Goal: Find specific page/section: Find specific page/section

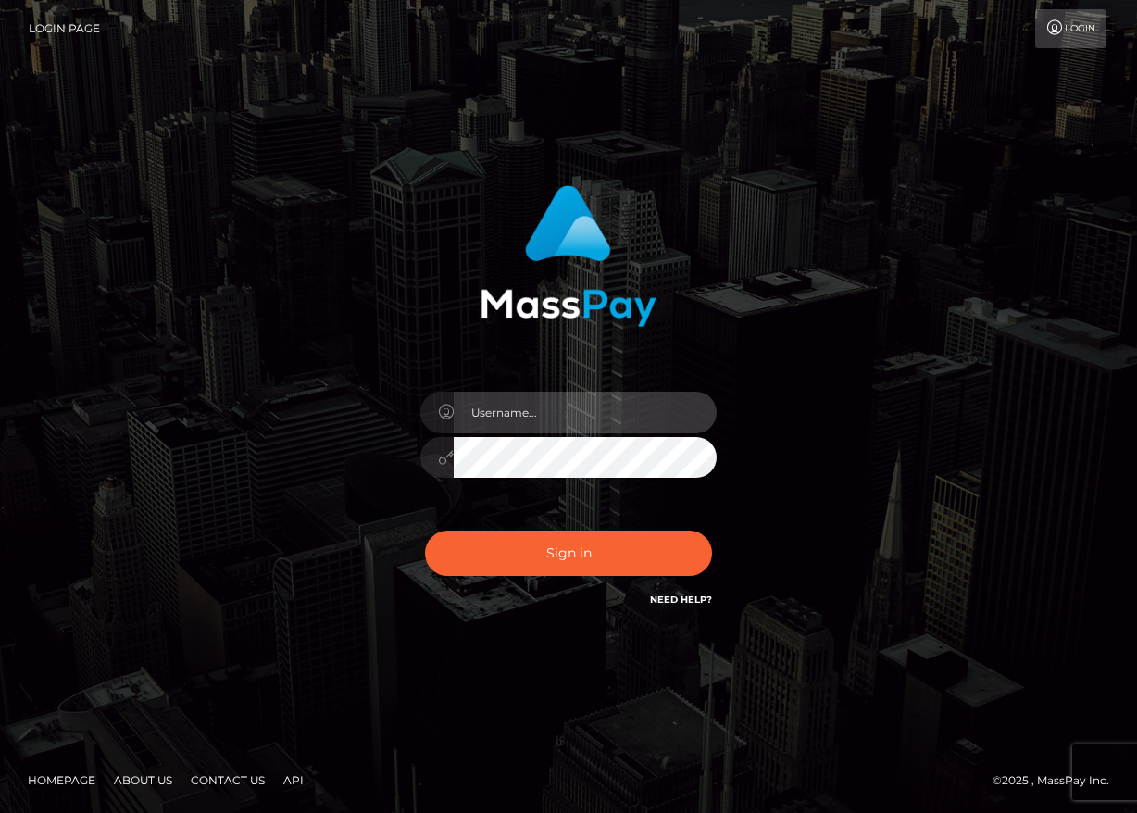
type input "maddie.whop"
click at [500, 409] on input "maddie.whop" at bounding box center [585, 413] width 263 height 42
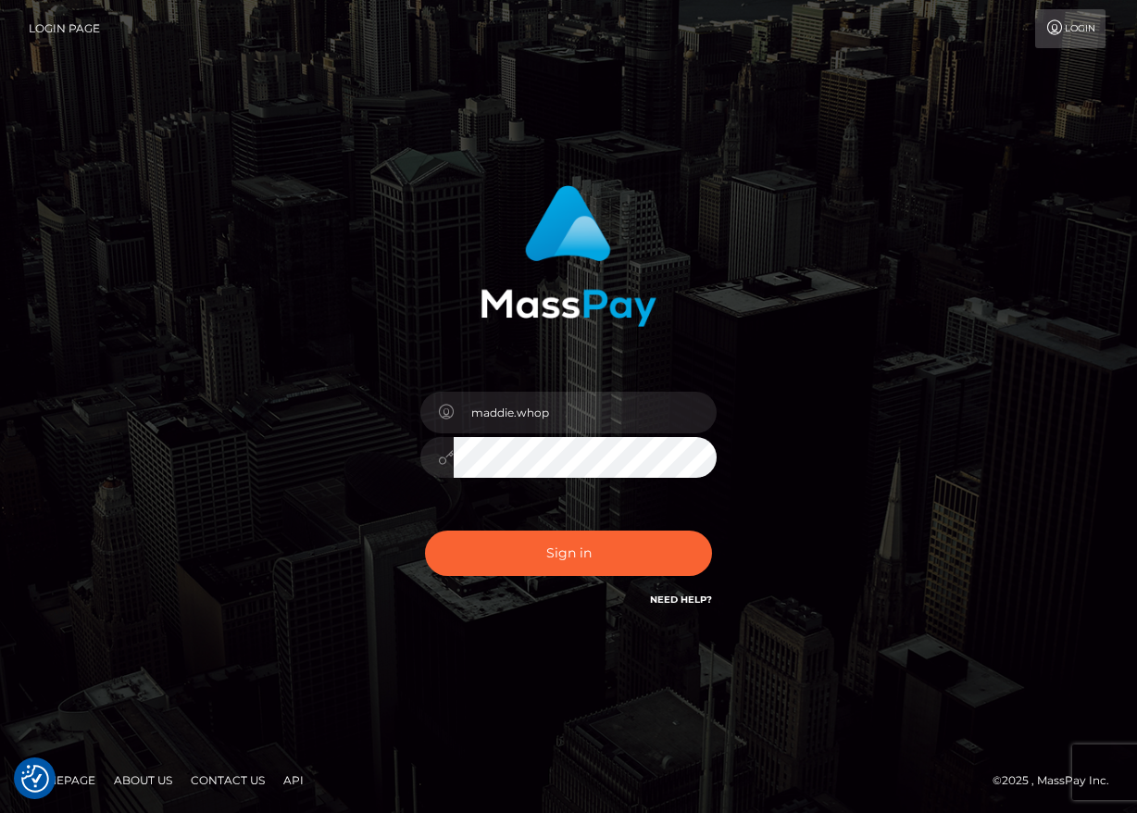
click at [393, 485] on div "maddie.whop Sign in" at bounding box center [569, 397] width 486 height 453
click at [580, 562] on button "Sign in" at bounding box center [568, 553] width 287 height 45
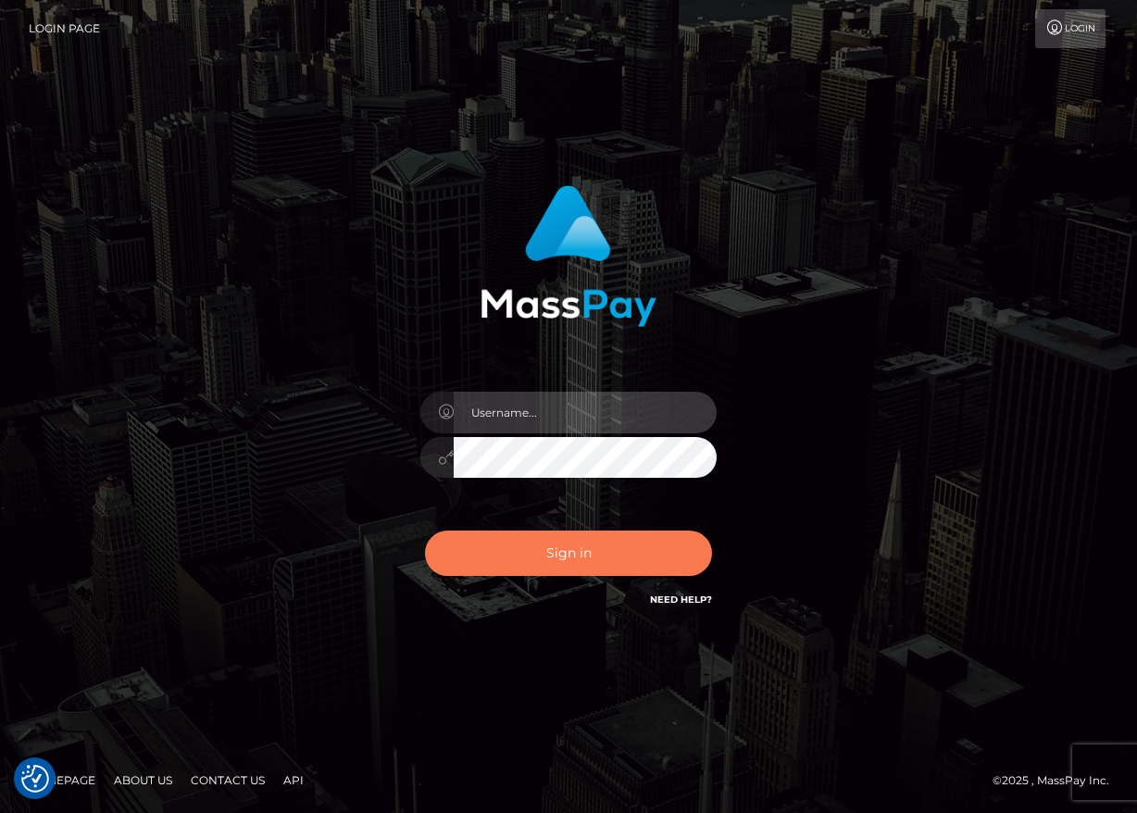
type input "maddie.whop"
click at [580, 556] on button "Sign in" at bounding box center [568, 553] width 287 height 45
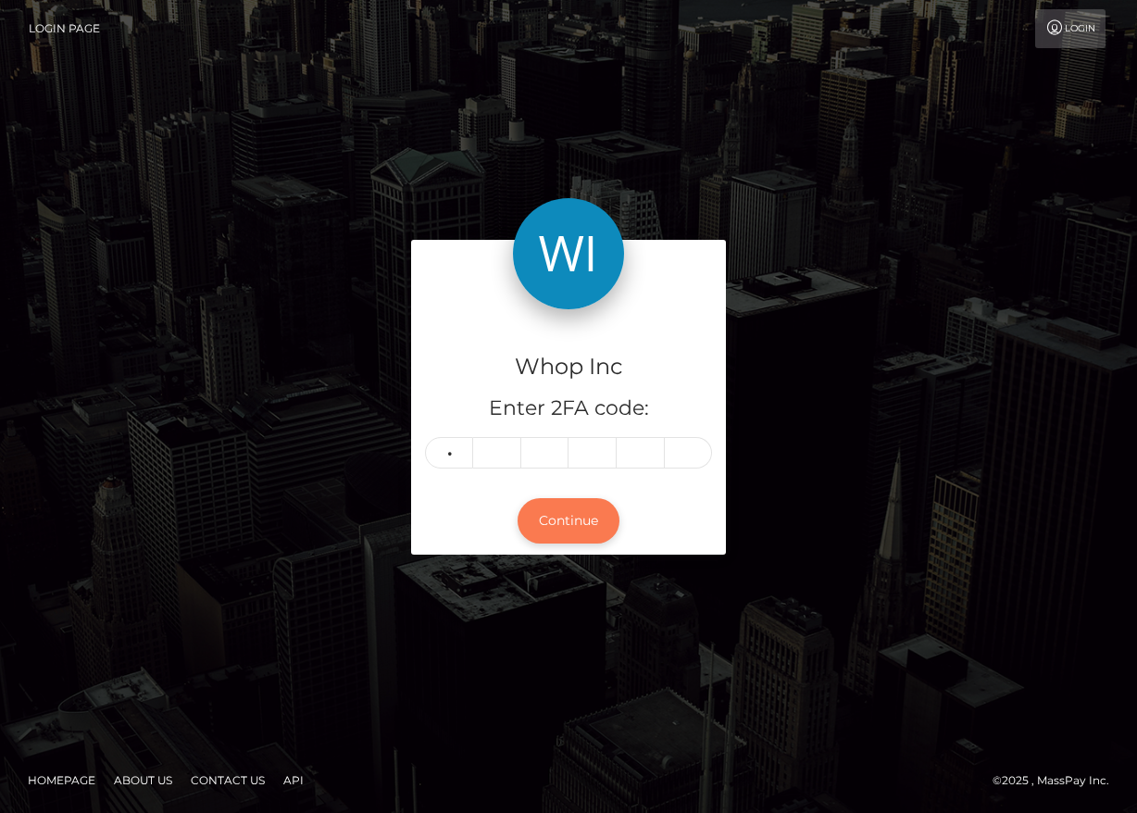
type input "9"
type input "2"
type input "5"
type input "8"
type input "0"
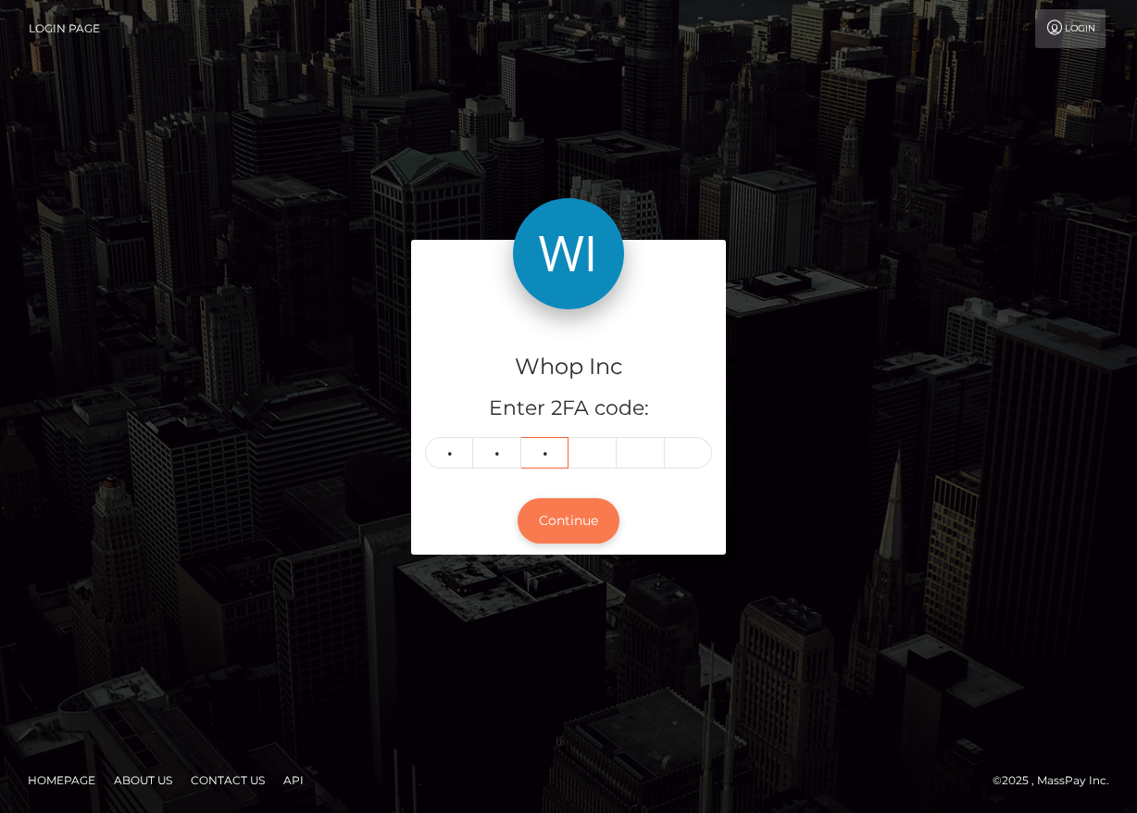
type input "8"
type input "0"
type input "9"
type input "2"
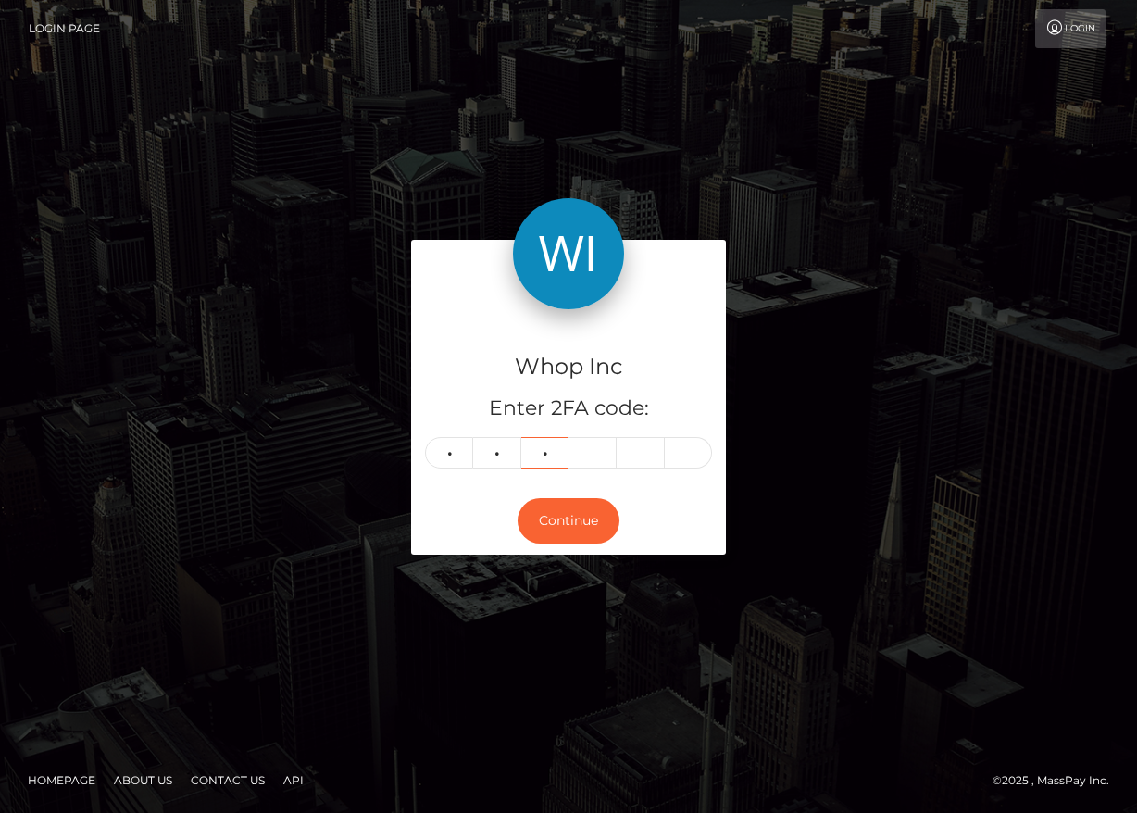
type input "5"
type input "8"
type input "0"
type input "9"
click at [547, 520] on button "Continue" at bounding box center [569, 520] width 102 height 45
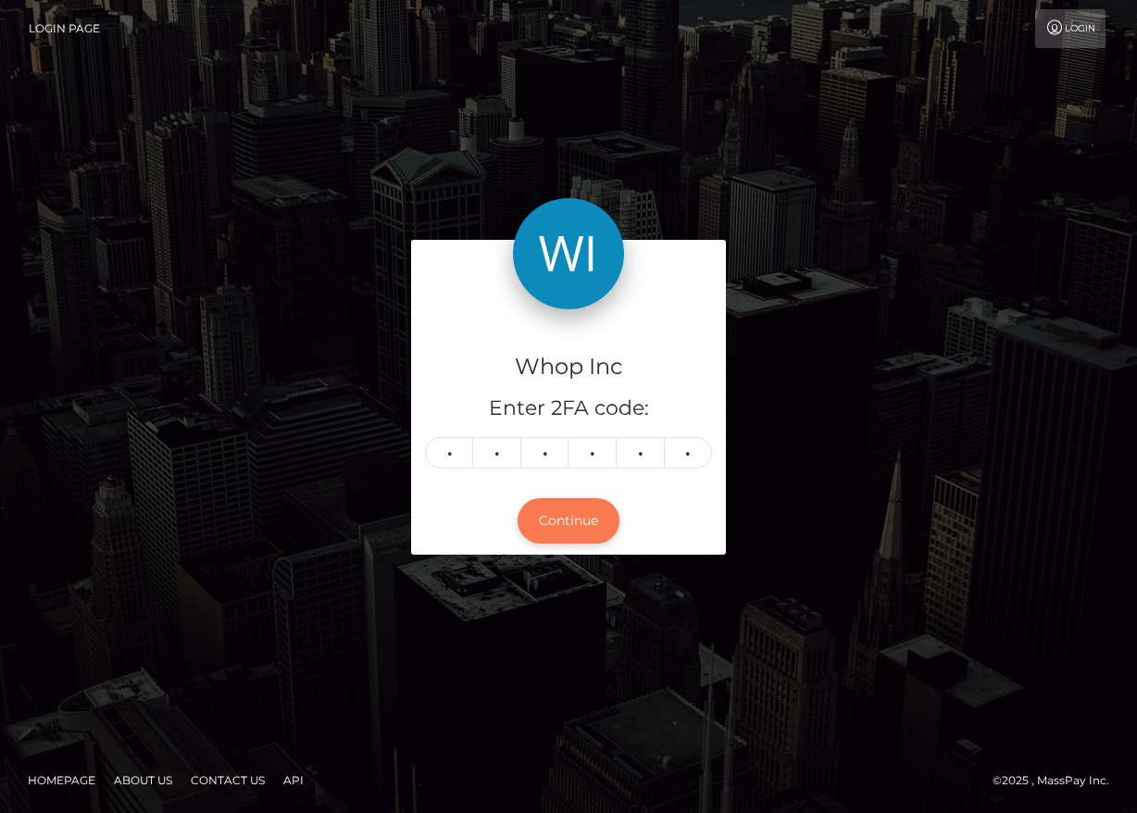
click at [574, 524] on button "Continue" at bounding box center [569, 520] width 102 height 45
click at [560, 526] on button "Continue" at bounding box center [569, 520] width 102 height 45
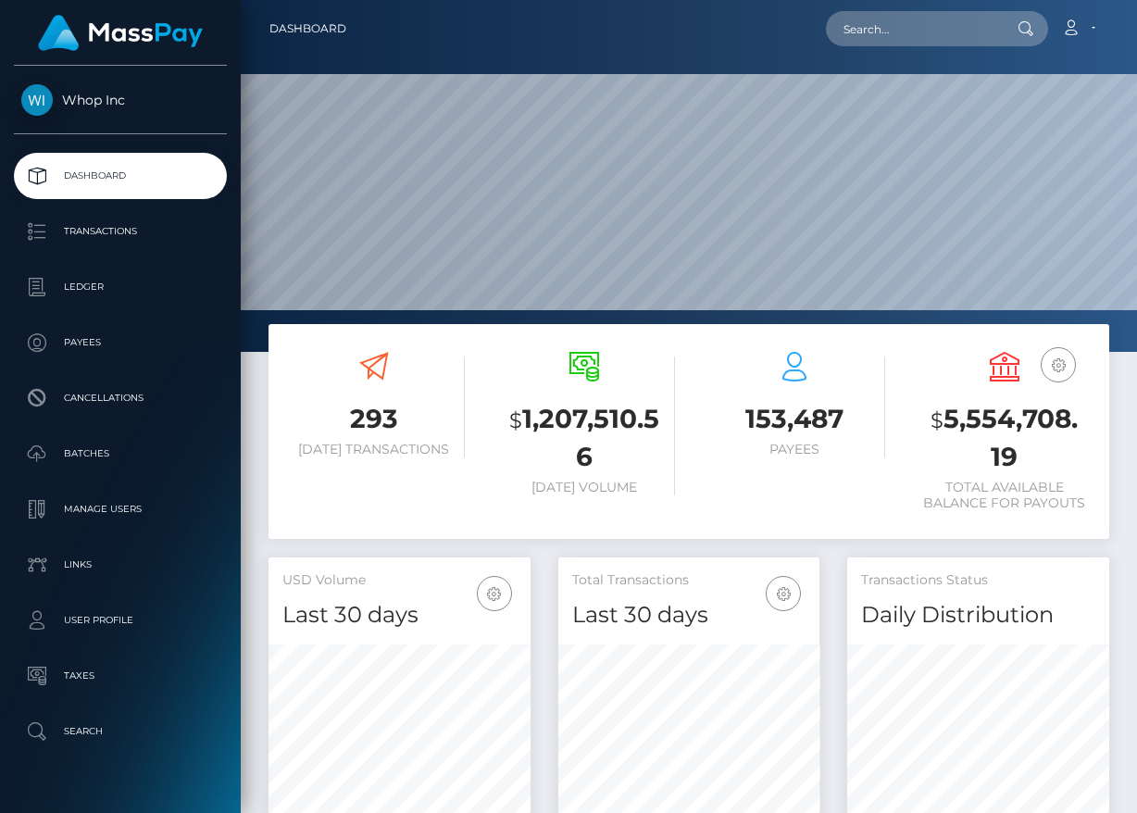
scroll to position [328, 262]
click at [909, 22] on input "text" at bounding box center [913, 28] width 174 height 35
paste input "biz_l6sWdltx0RpmzB"
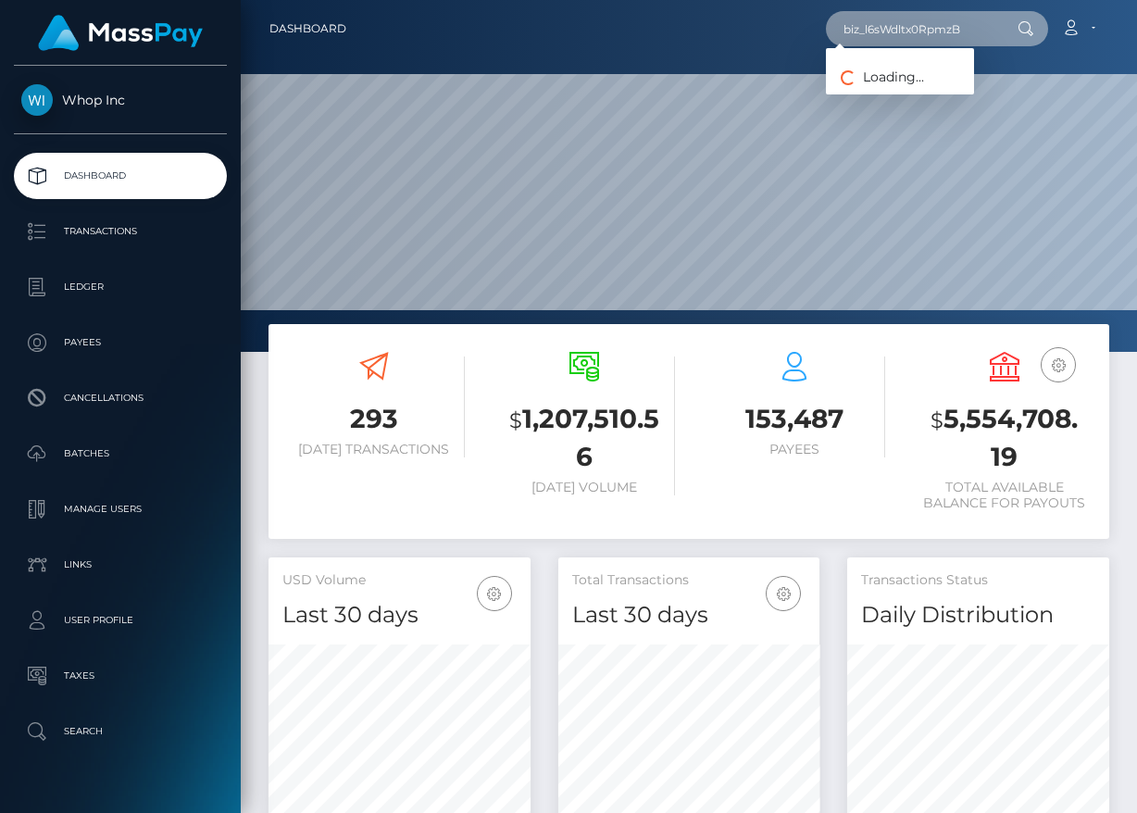
type input "biz_l6sWdltx0RpmzB"
click at [930, 42] on input "text" at bounding box center [913, 28] width 174 height 35
paste input "[PERSON_NAME][EMAIL_ADDRESS][DOMAIN_NAME]"
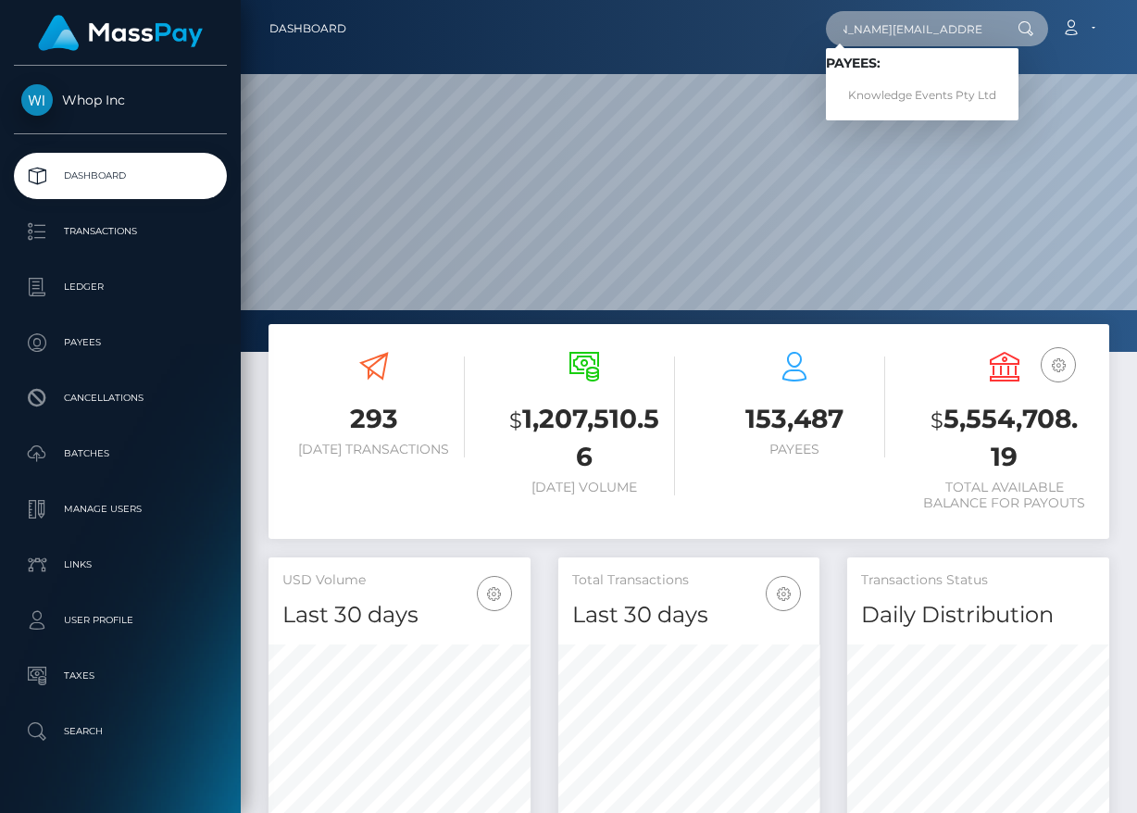
type input "[PERSON_NAME][EMAIL_ADDRESS][DOMAIN_NAME]"
click at [918, 102] on link "Knowledge Events Pty Ltd" at bounding box center [922, 96] width 193 height 34
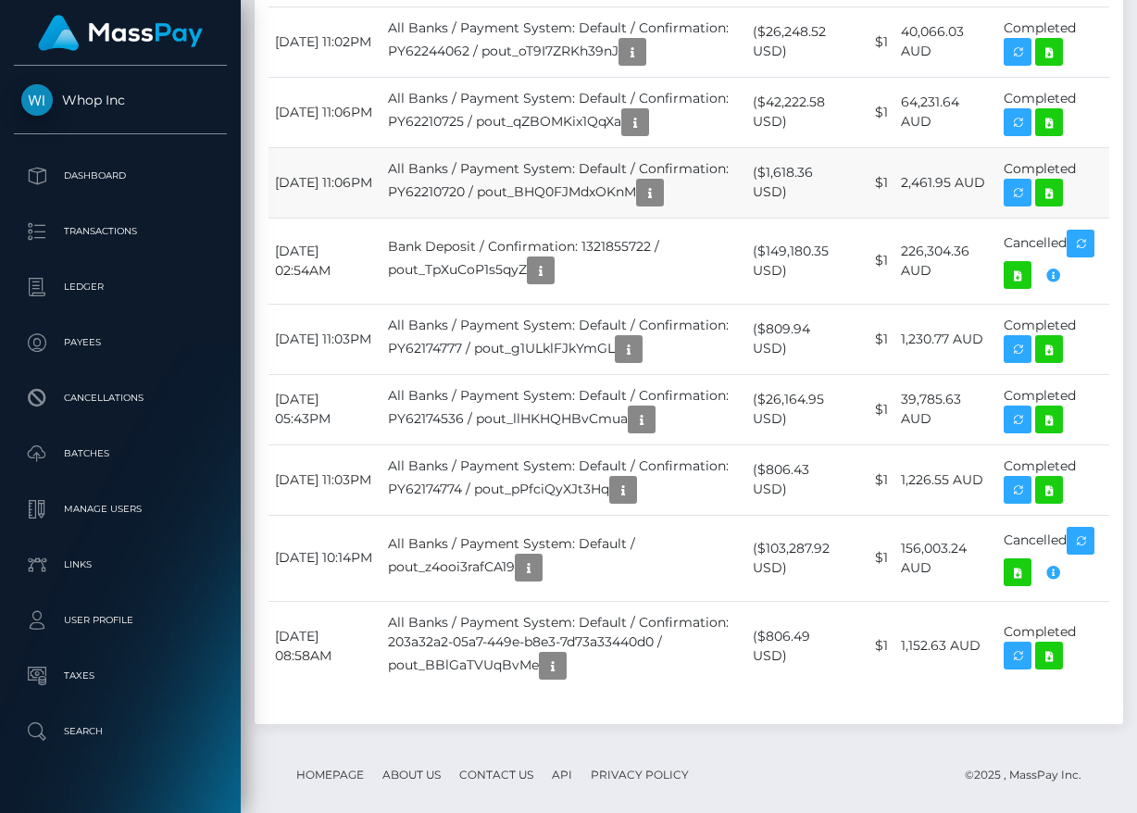
scroll to position [1593, 0]
